Goal: Book appointment/travel/reservation

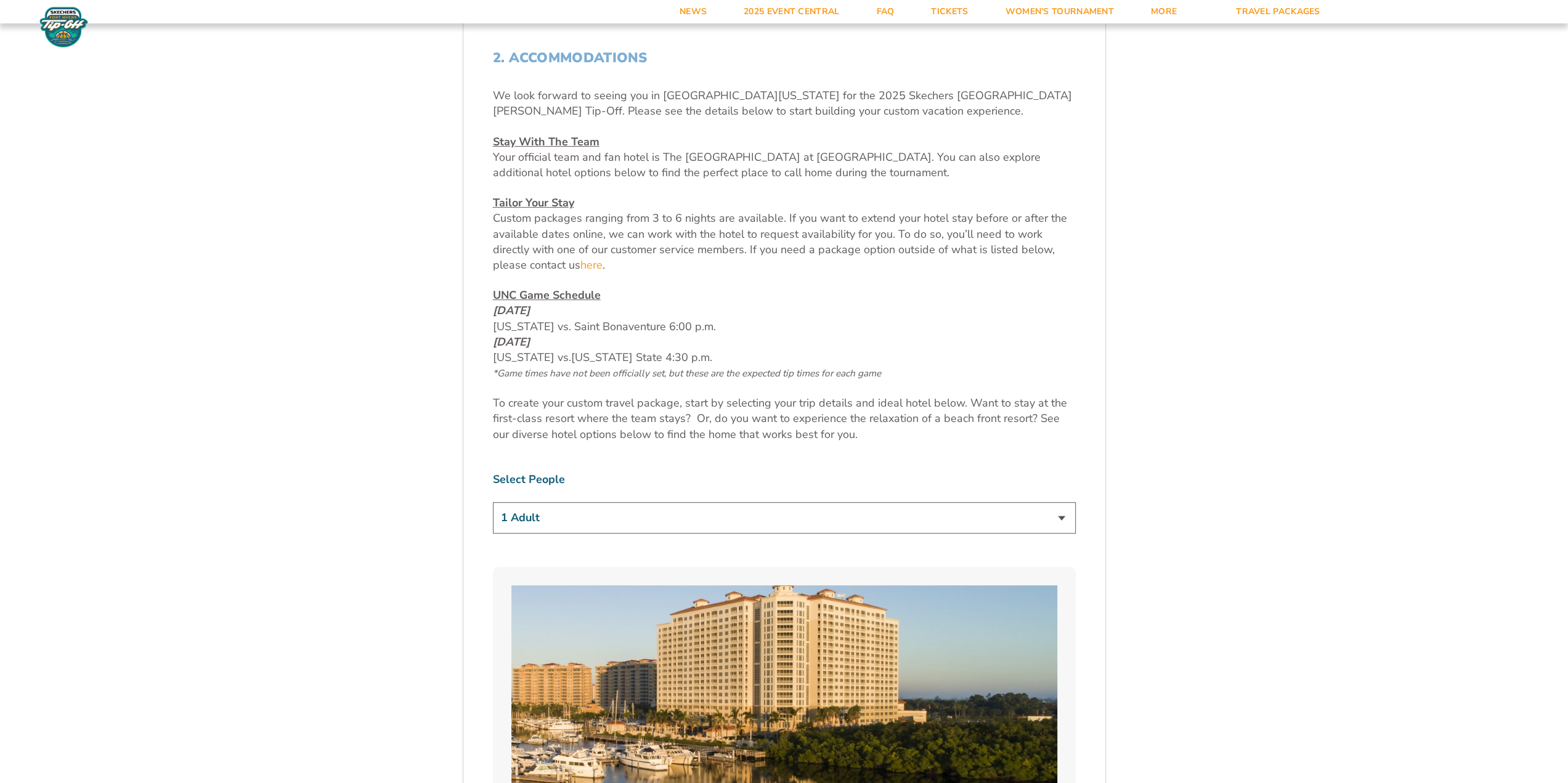
scroll to position [616, 0]
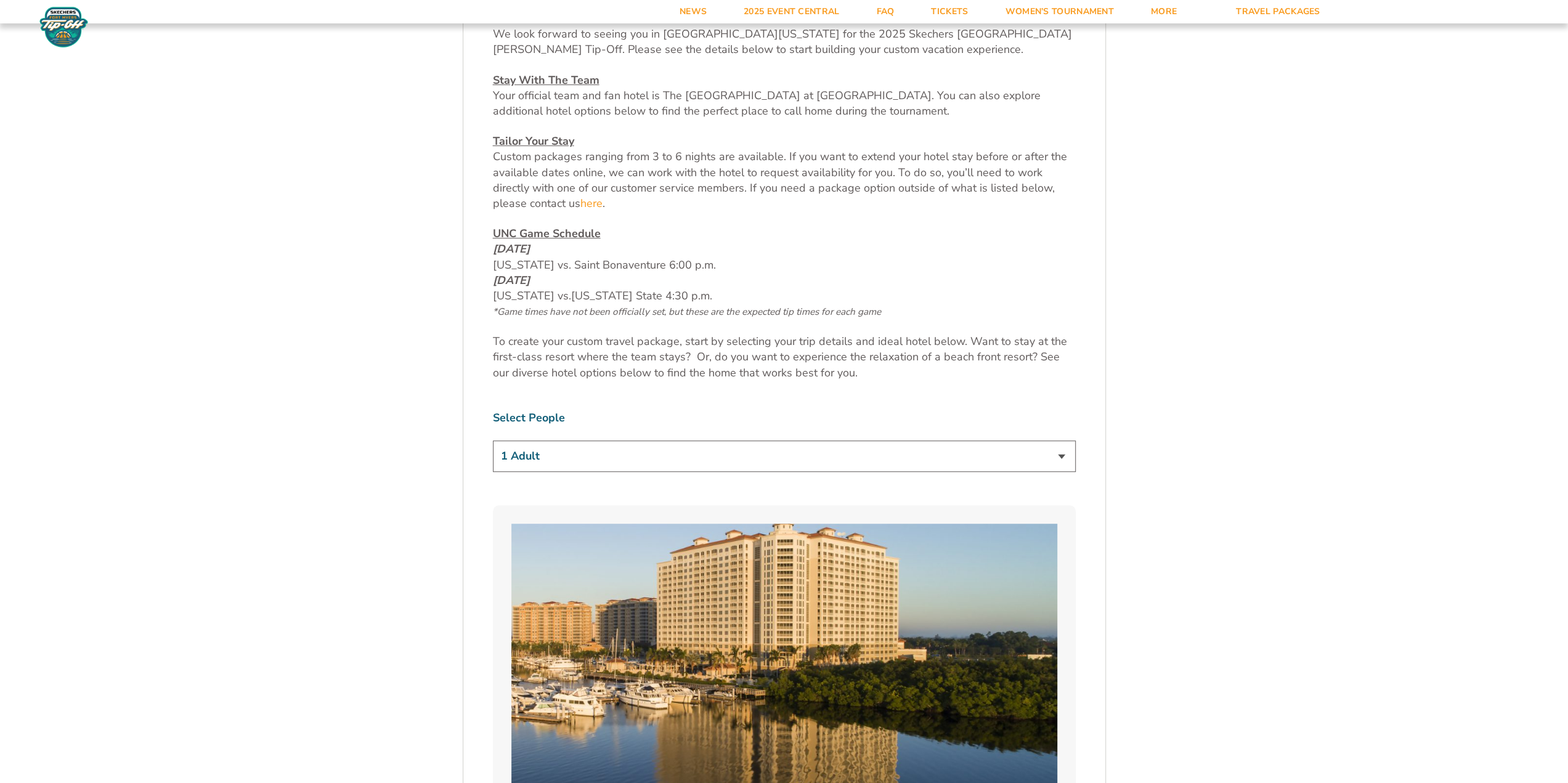
click at [1068, 456] on select "1 Adult 2 Adults 3 Adults 4 Adults 2 Adults + 1 Child 2 Adults + 2 Children 2 A…" at bounding box center [784, 457] width 583 height 31
select select "2 Adults"
click at [493, 441] on select "1 Adult 2 Adults 3 Adults 4 Adults 2 Adults + 1 Child 2 Adults + 2 Children 2 A…" at bounding box center [784, 457] width 583 height 31
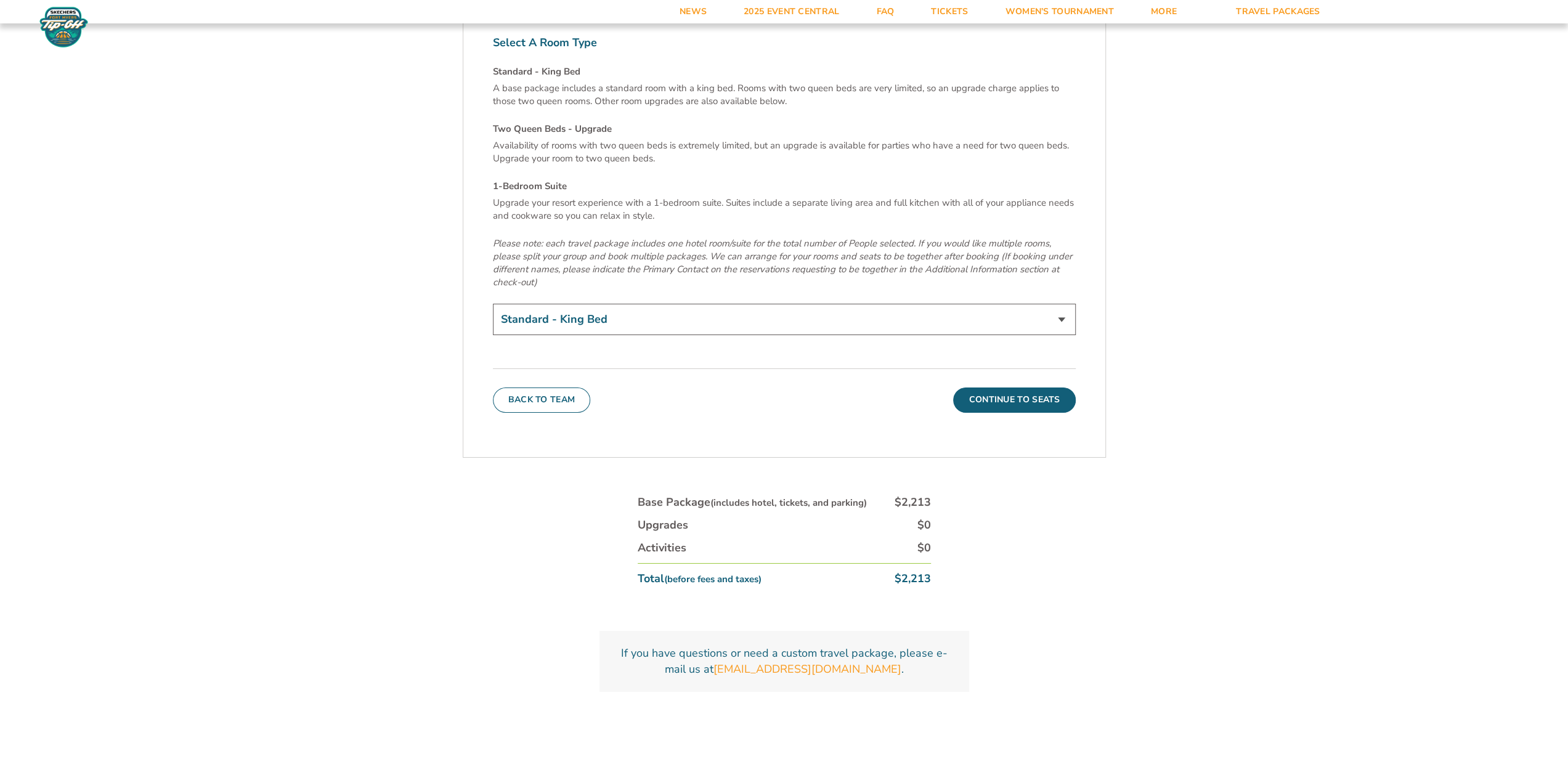
scroll to position [4282, 0]
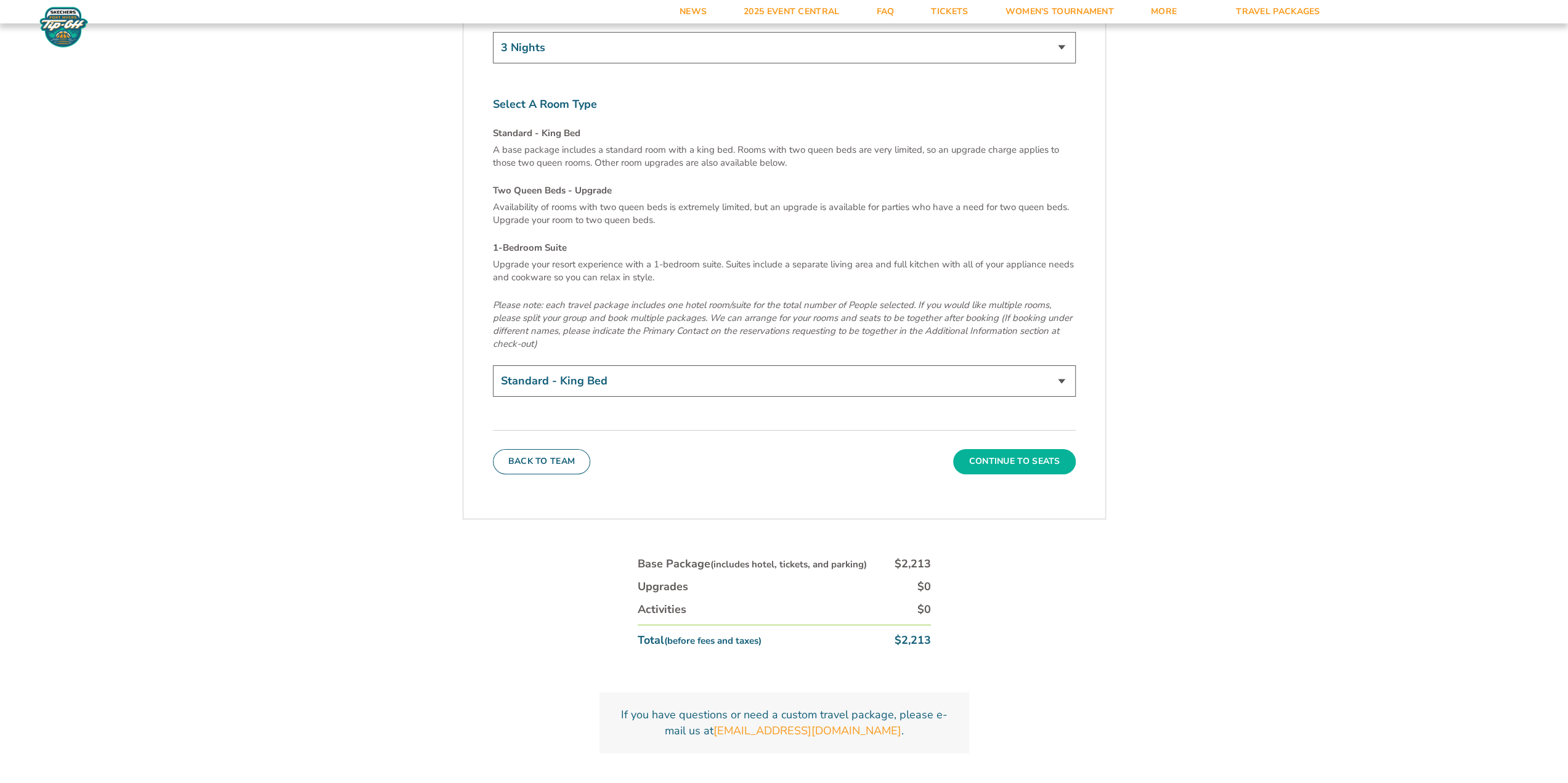
click at [998, 449] on button "Continue To Seats" at bounding box center [1014, 460] width 122 height 24
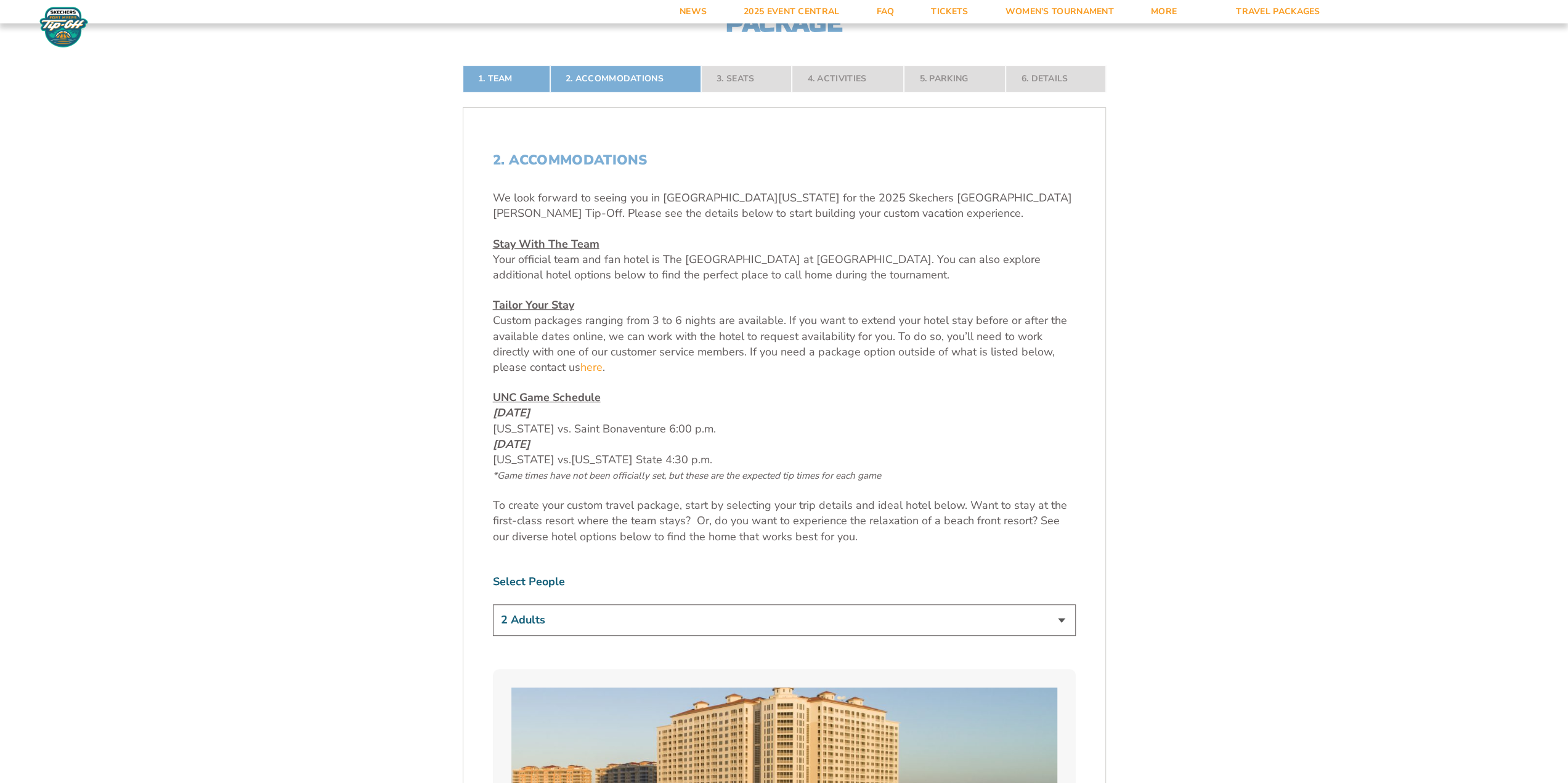
scroll to position [370, 0]
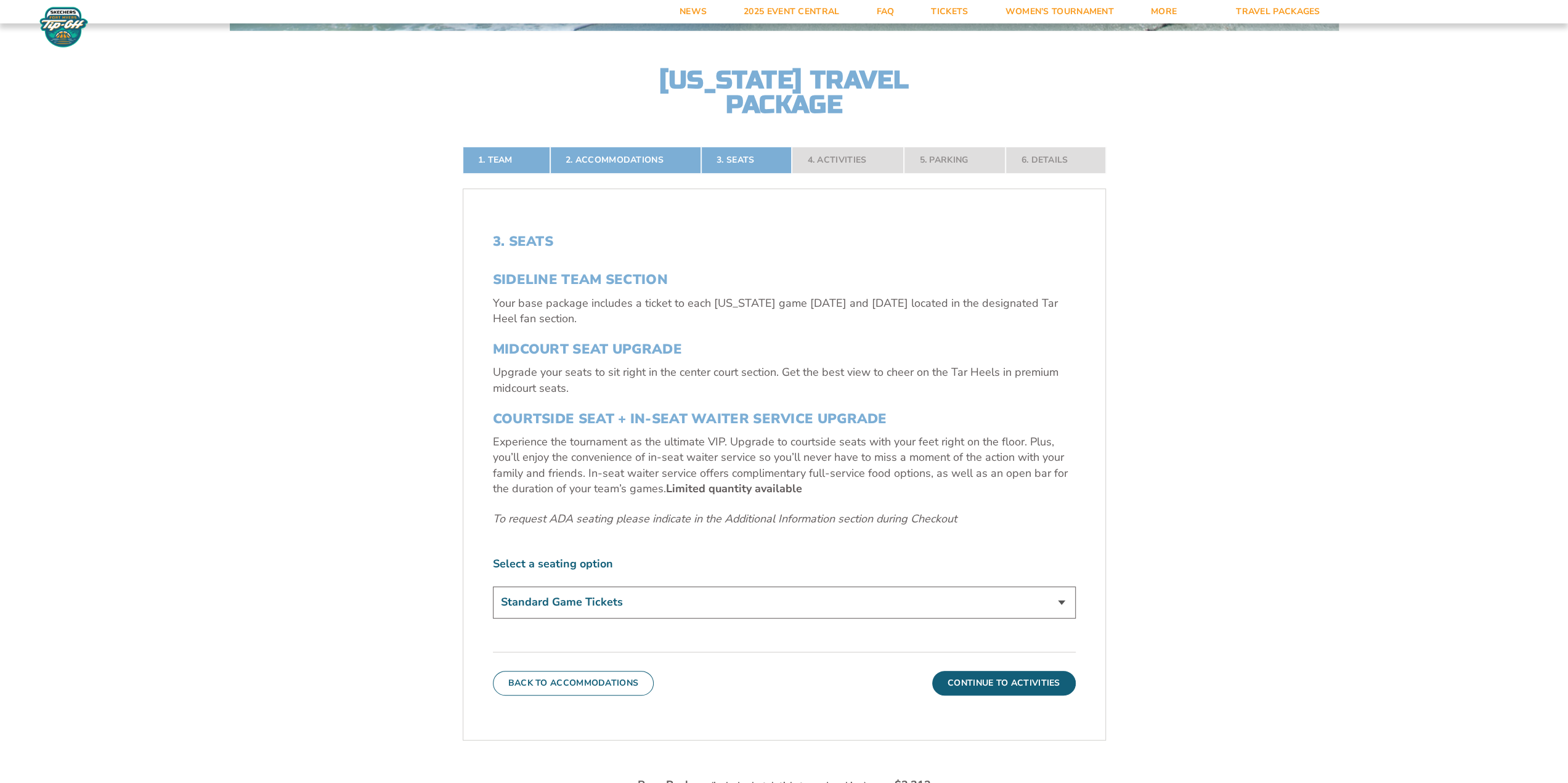
click at [1066, 598] on select "Standard Game Tickets Midcourt Seat Upgrade (+$140 per person) Courtside Seat +…" at bounding box center [784, 602] width 583 height 31
select select "Midcourt Seat Upgrade"
click at [493, 587] on select "Standard Game Tickets Midcourt Seat Upgrade (+$140 per person) Courtside Seat +…" at bounding box center [784, 602] width 583 height 31
click at [985, 684] on button "Continue To Activities" at bounding box center [1003, 682] width 144 height 24
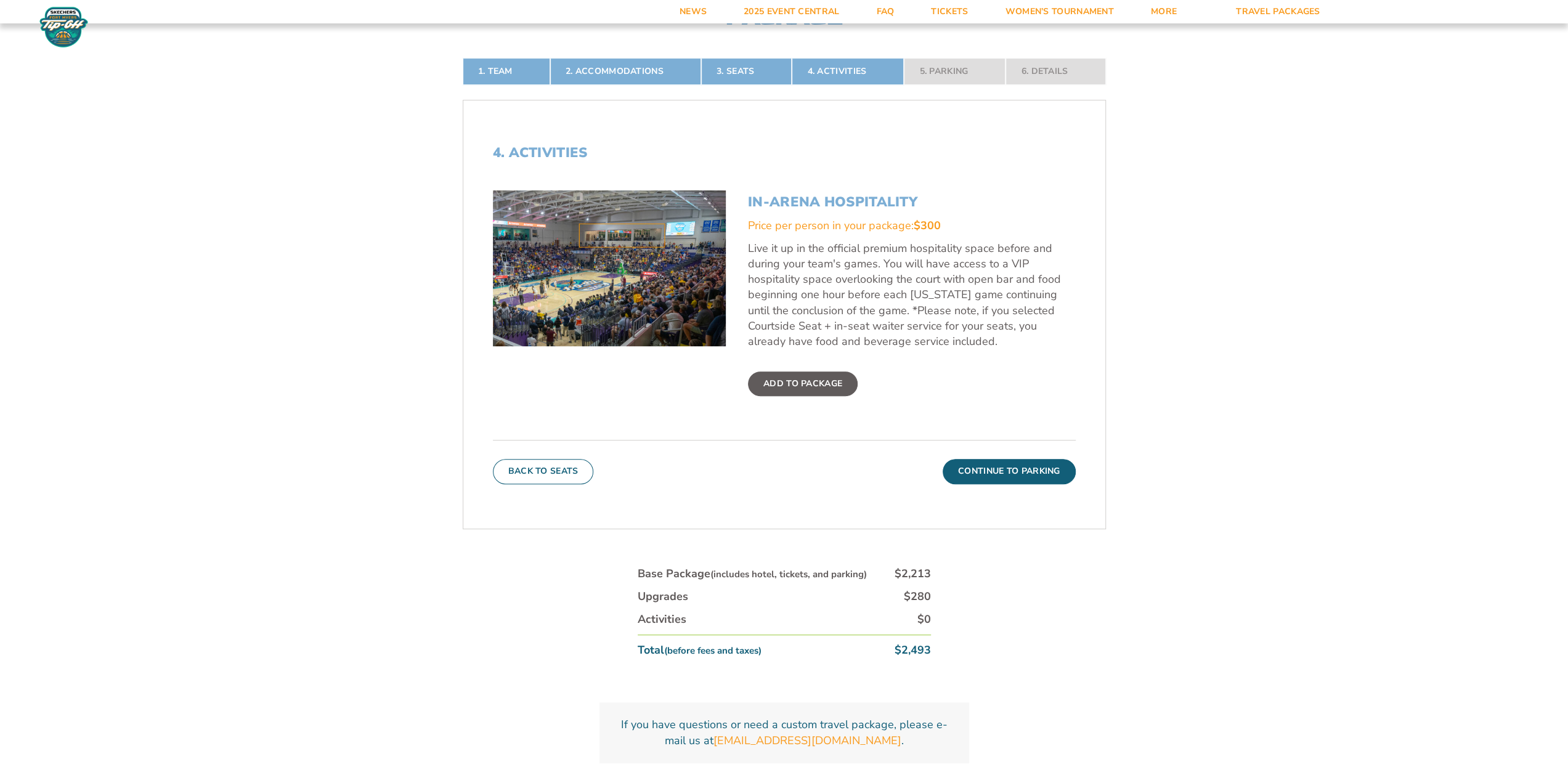
scroll to position [336, 0]
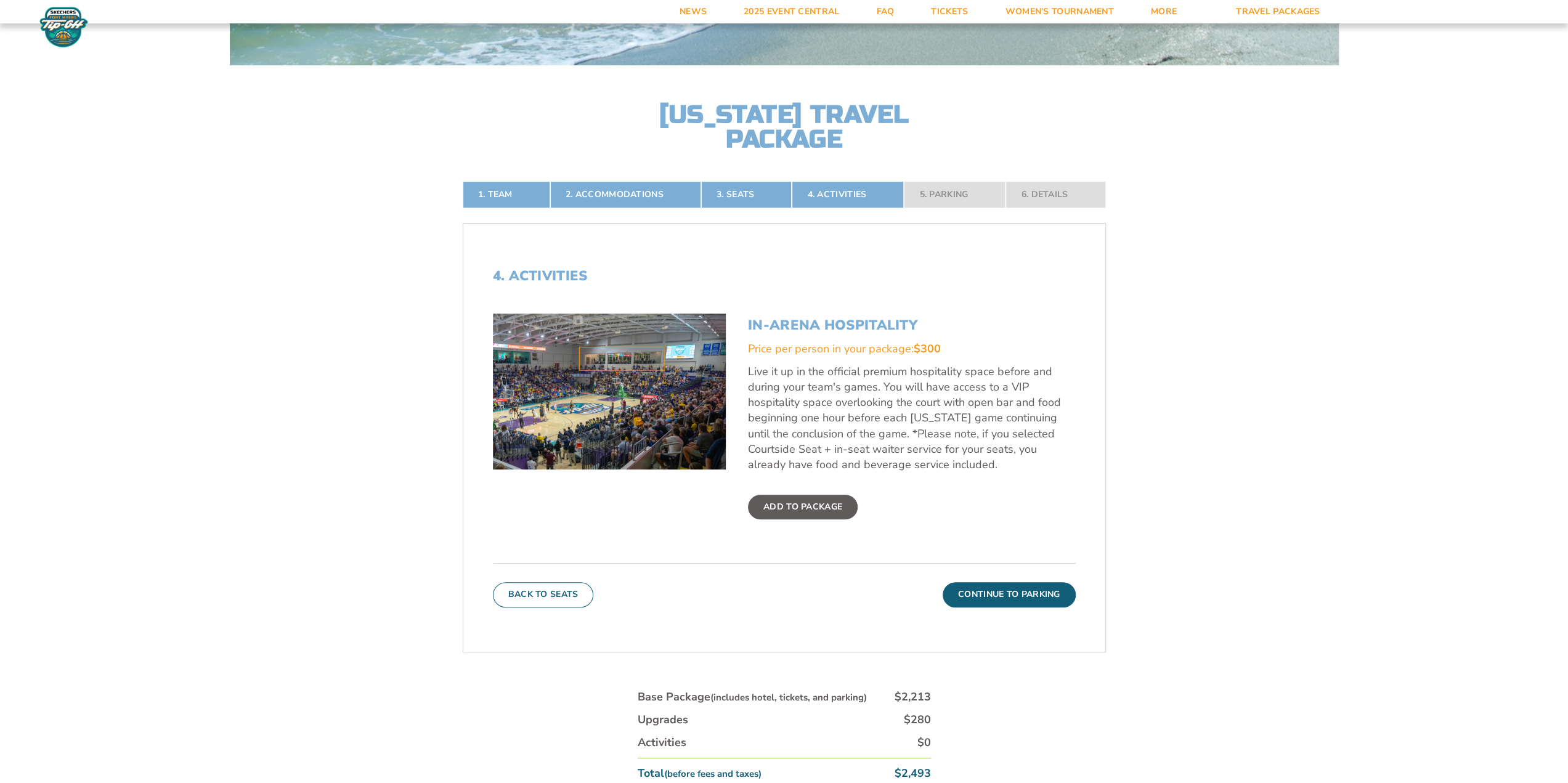
click at [804, 500] on label "Add To Package" at bounding box center [803, 506] width 109 height 24
click at [0, 0] on input "Add To Package" at bounding box center [0, 0] width 0 height 0
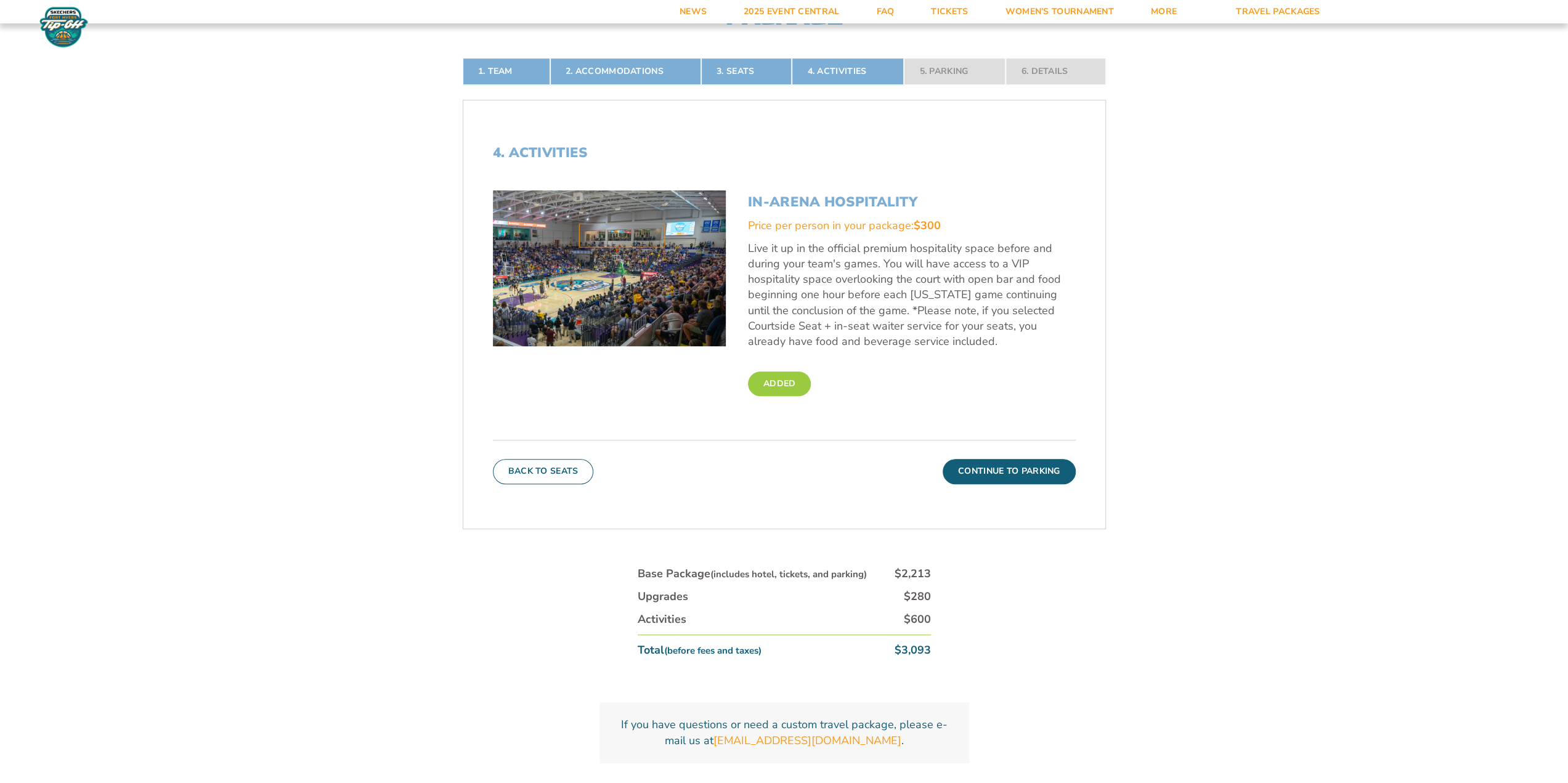
scroll to position [521, 0]
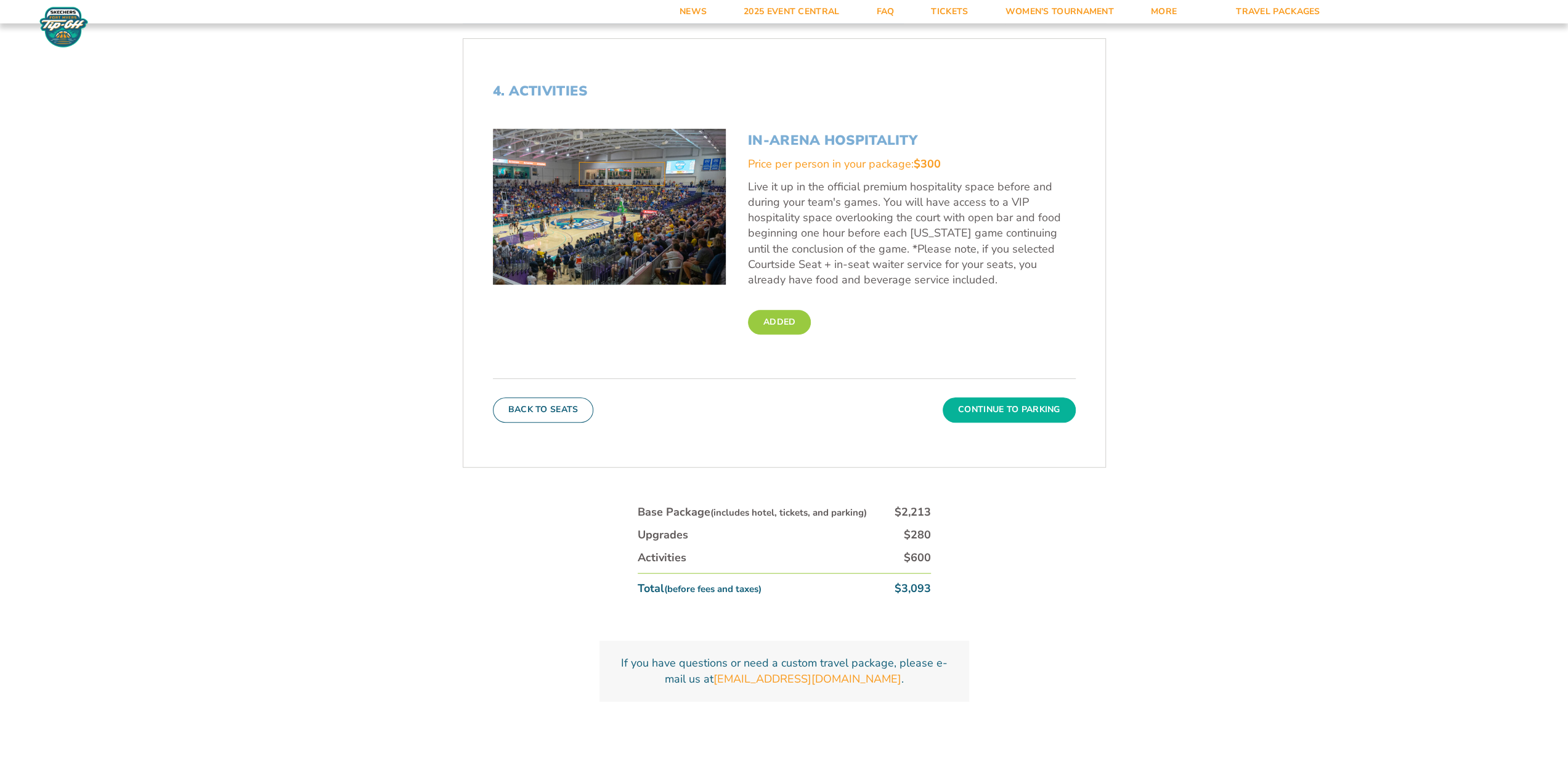
click at [991, 413] on button "Continue To Parking" at bounding box center [1009, 409] width 133 height 24
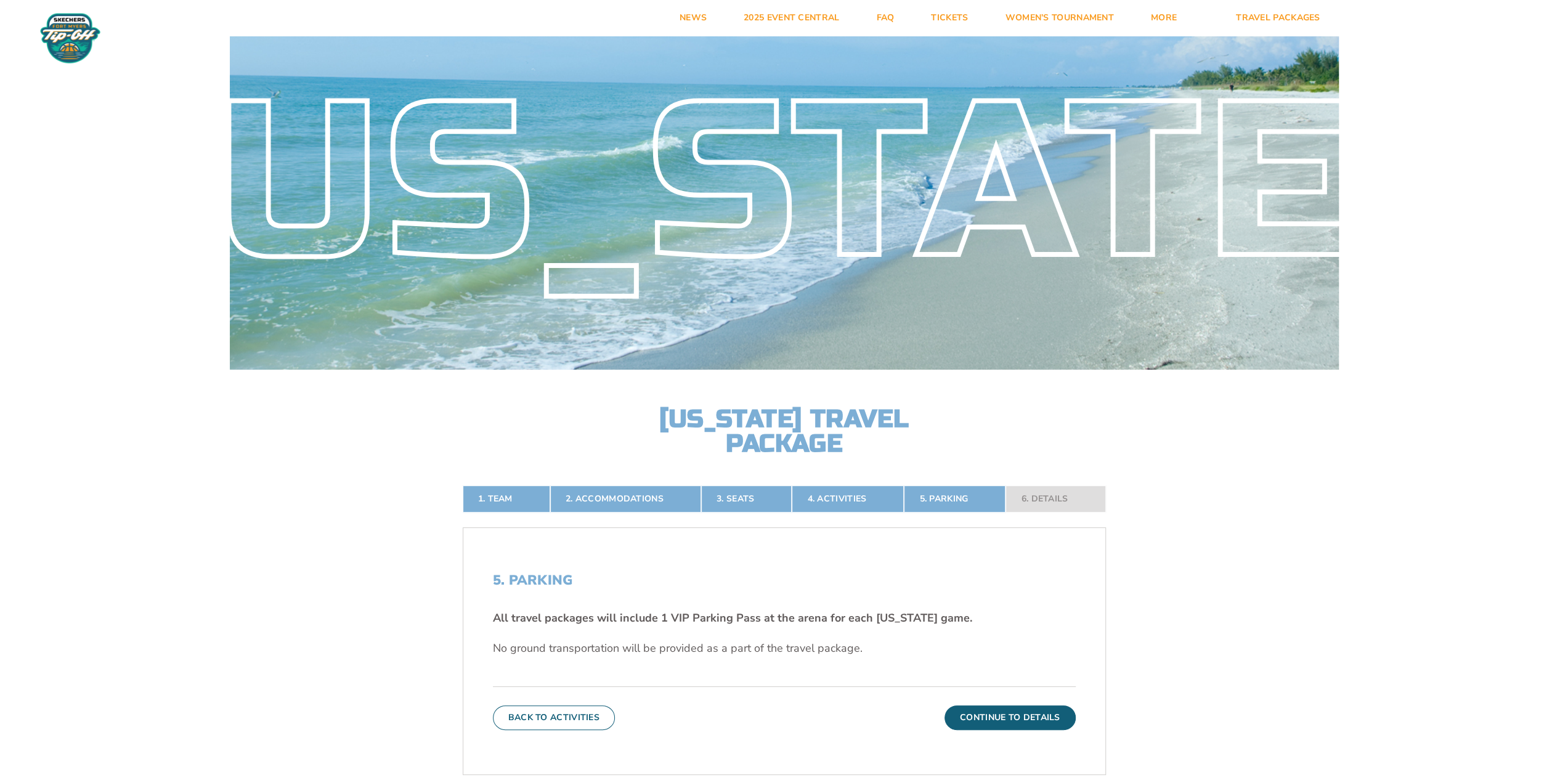
scroll to position [0, 0]
